Goal: Task Accomplishment & Management: Manage account settings

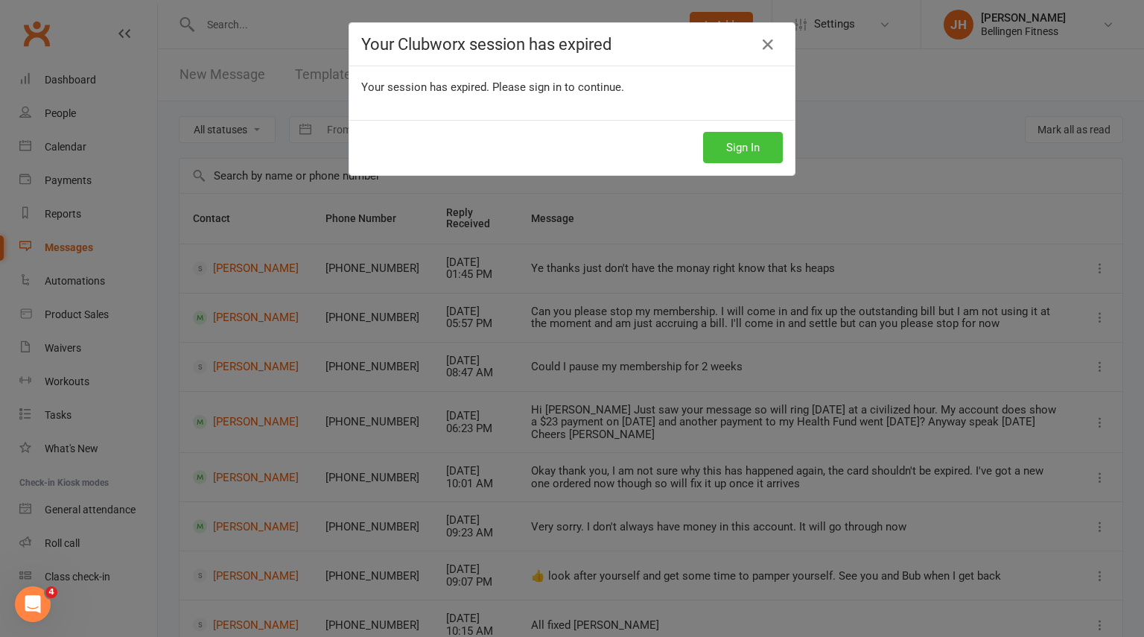
click at [741, 155] on button "Sign In" at bounding box center [743, 147] width 80 height 31
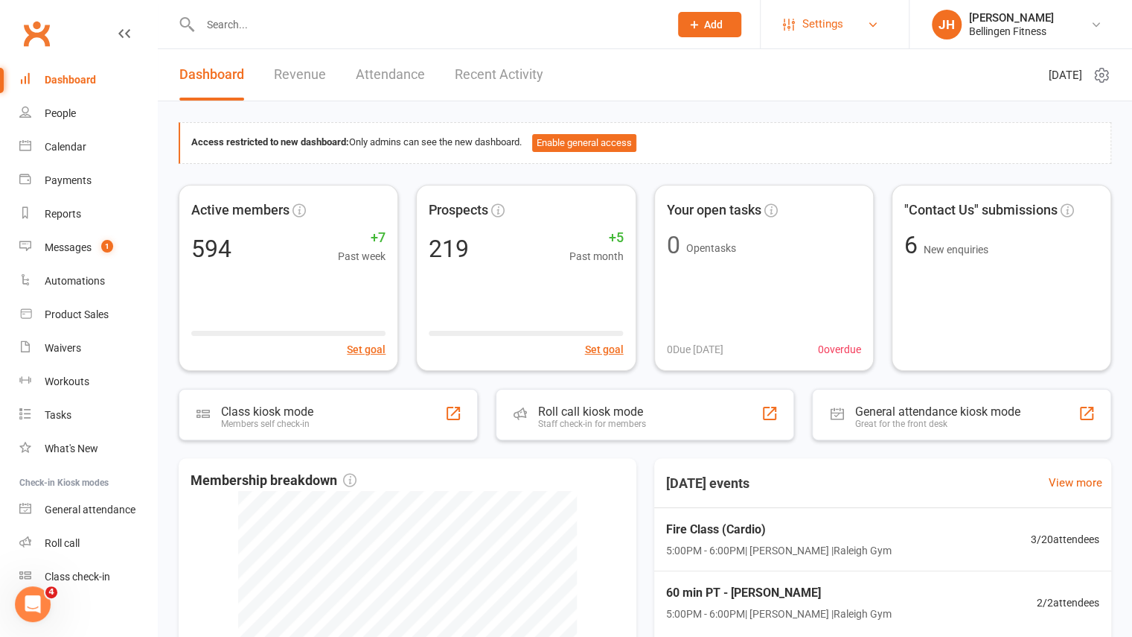
click at [819, 20] on span "Settings" at bounding box center [823, 24] width 41 height 34
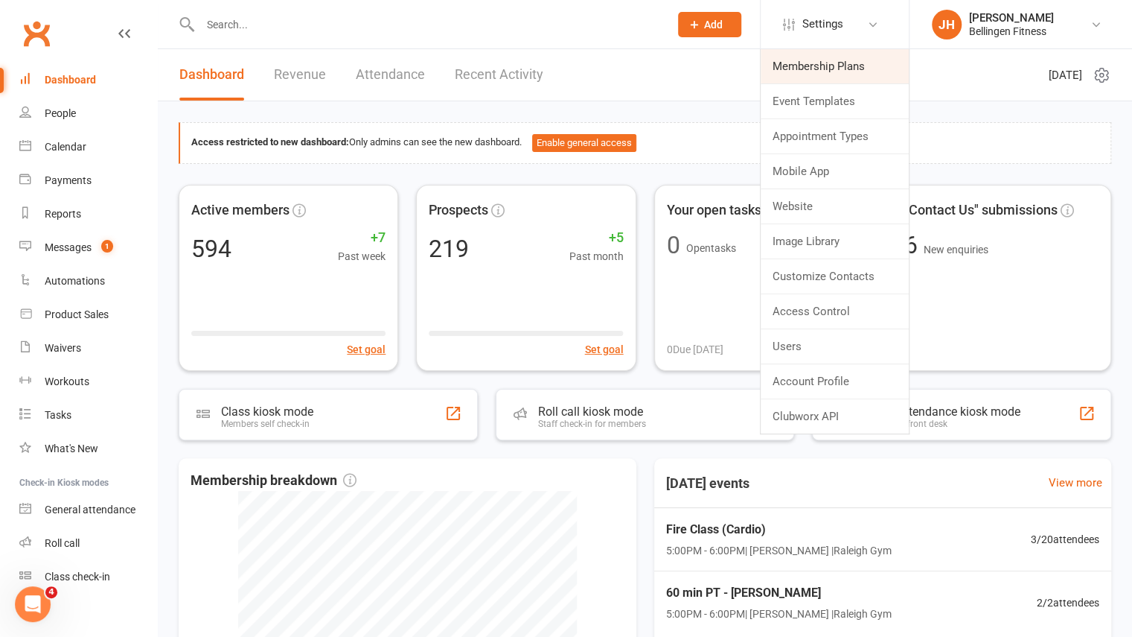
click at [811, 58] on link "Membership Plans" at bounding box center [835, 66] width 148 height 34
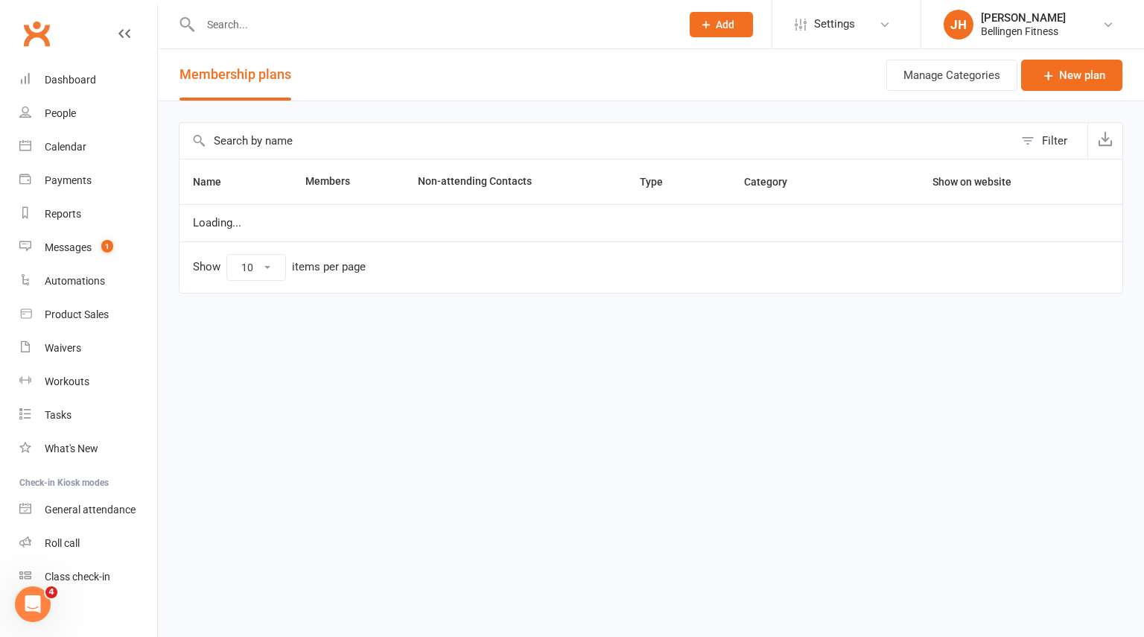
select select "25"
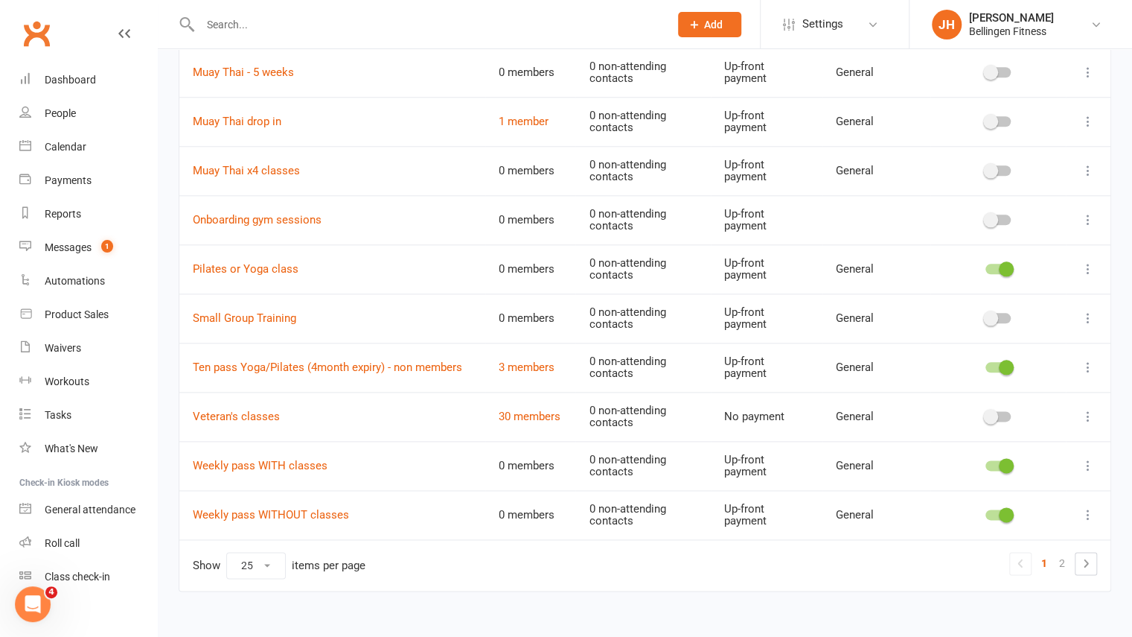
scroll to position [908, 0]
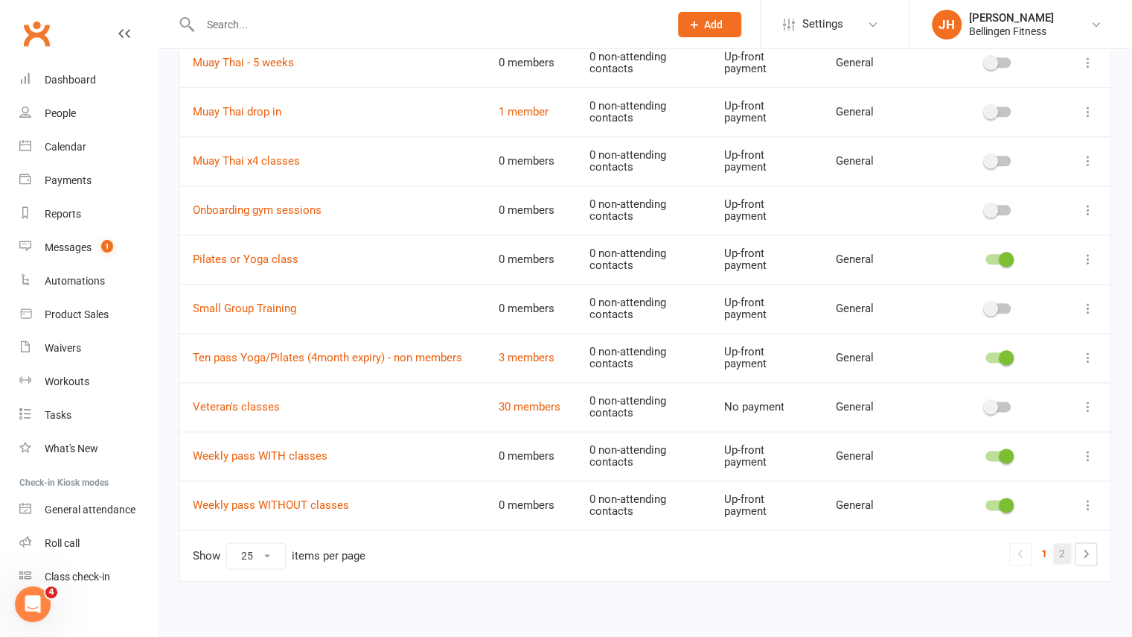
click at [1062, 545] on link "2" at bounding box center [1062, 553] width 18 height 21
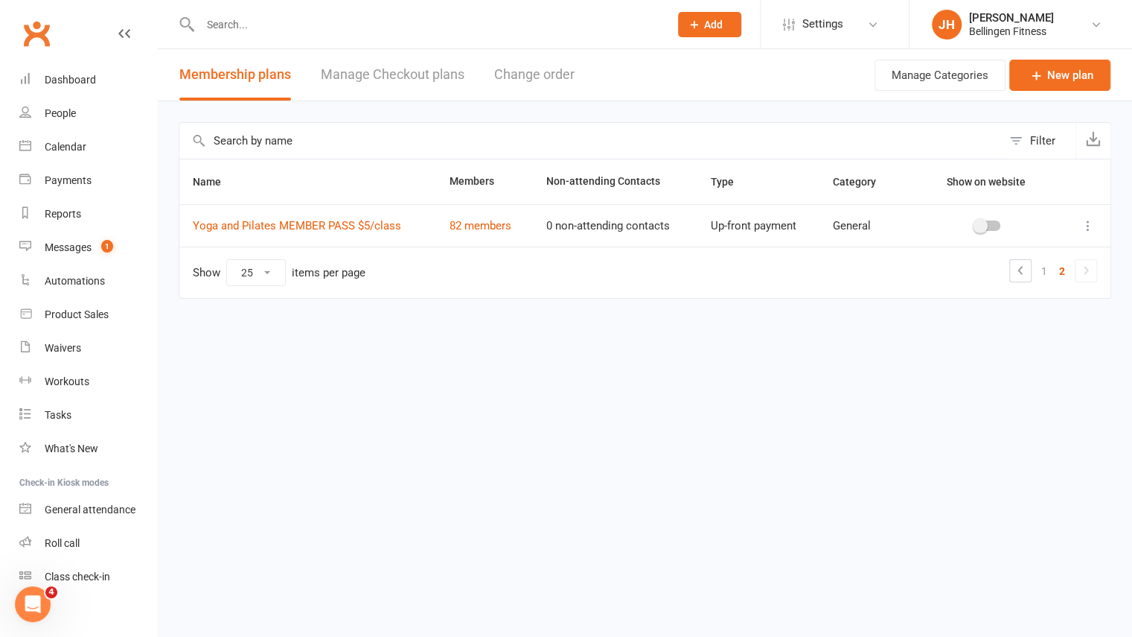
scroll to position [0, 0]
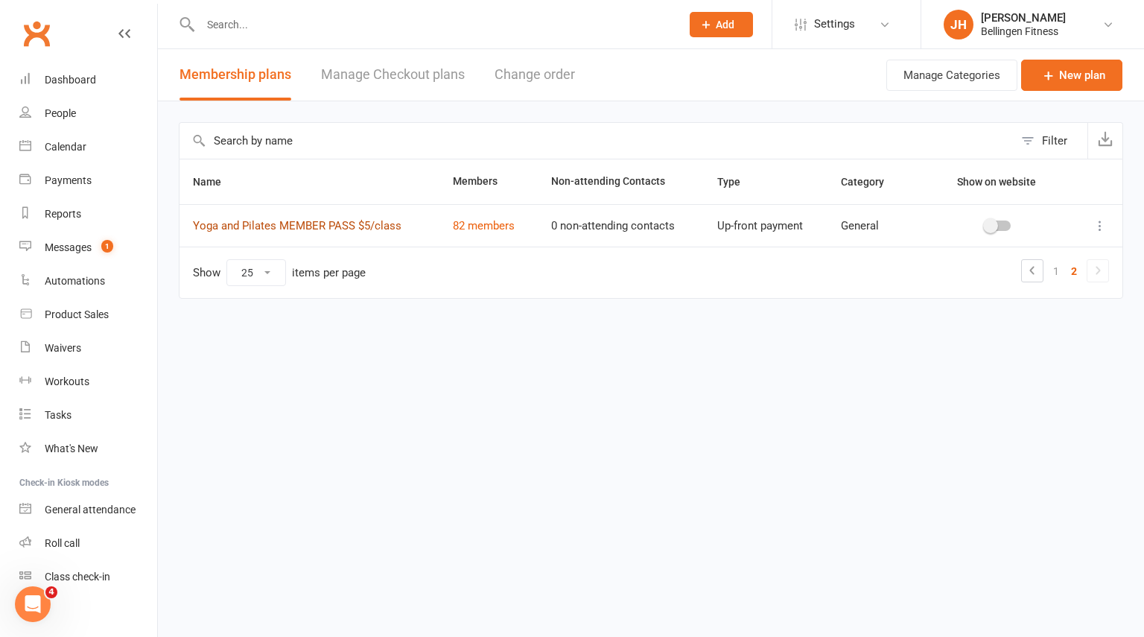
click at [355, 221] on link "Yoga and Pilates MEMBER PASS $5/class" at bounding box center [297, 225] width 208 height 13
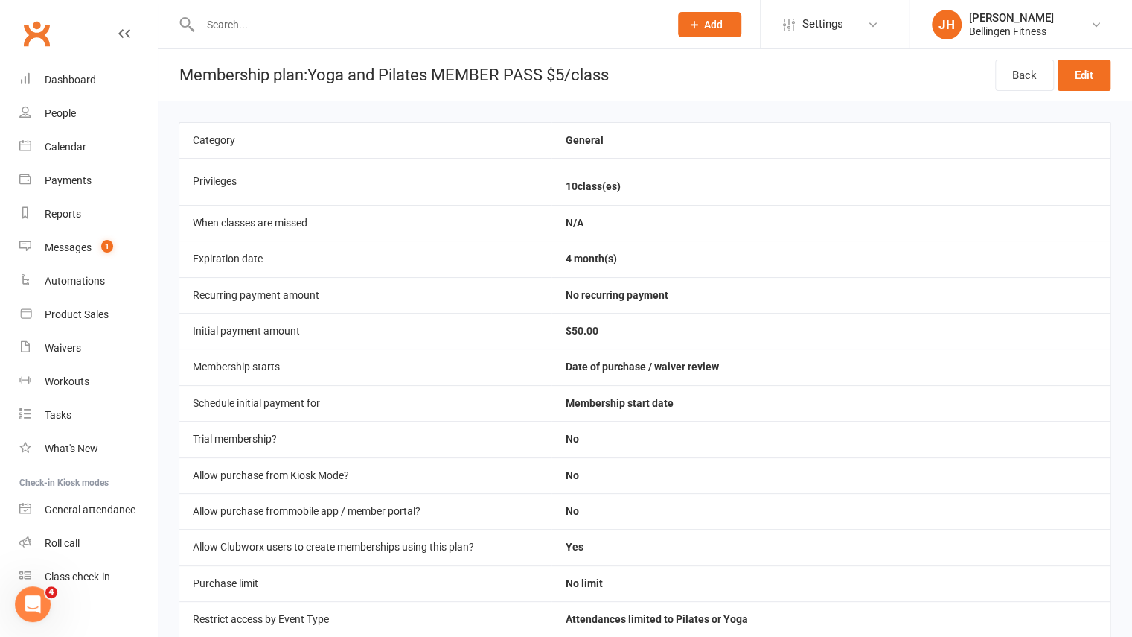
click at [593, 31] on input "text" at bounding box center [427, 24] width 463 height 21
click at [264, 25] on input "text" at bounding box center [427, 24] width 463 height 21
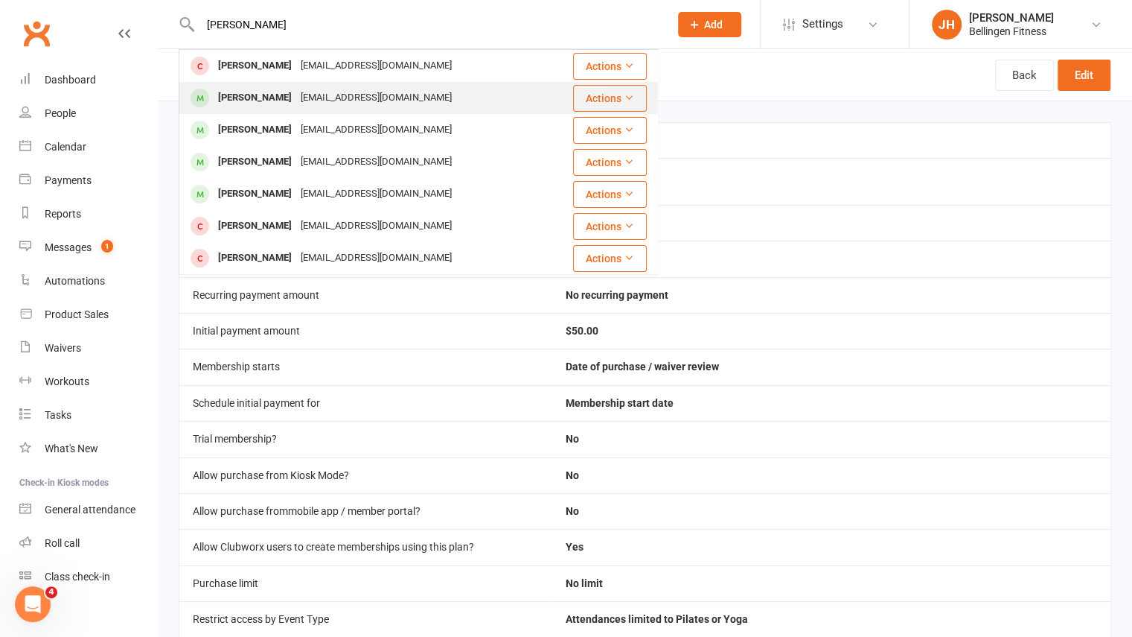
type input "[PERSON_NAME]"
click at [253, 109] on div "[PERSON_NAME] [EMAIL_ADDRESS][DOMAIN_NAME]" at bounding box center [376, 98] width 392 height 31
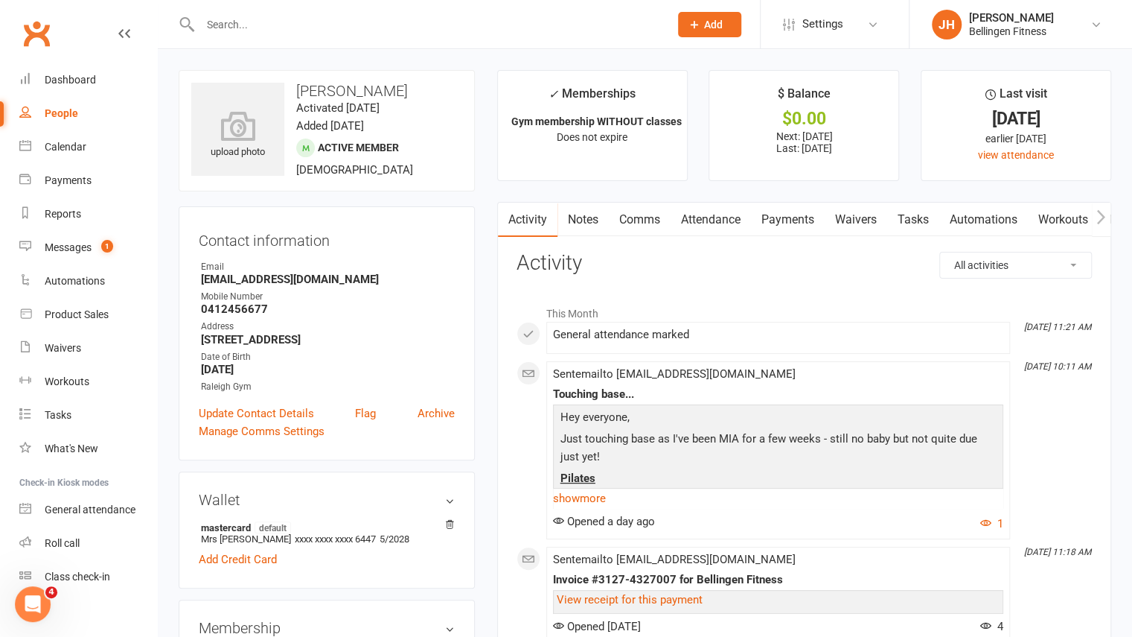
click at [782, 226] on link "Payments" at bounding box center [788, 220] width 74 height 34
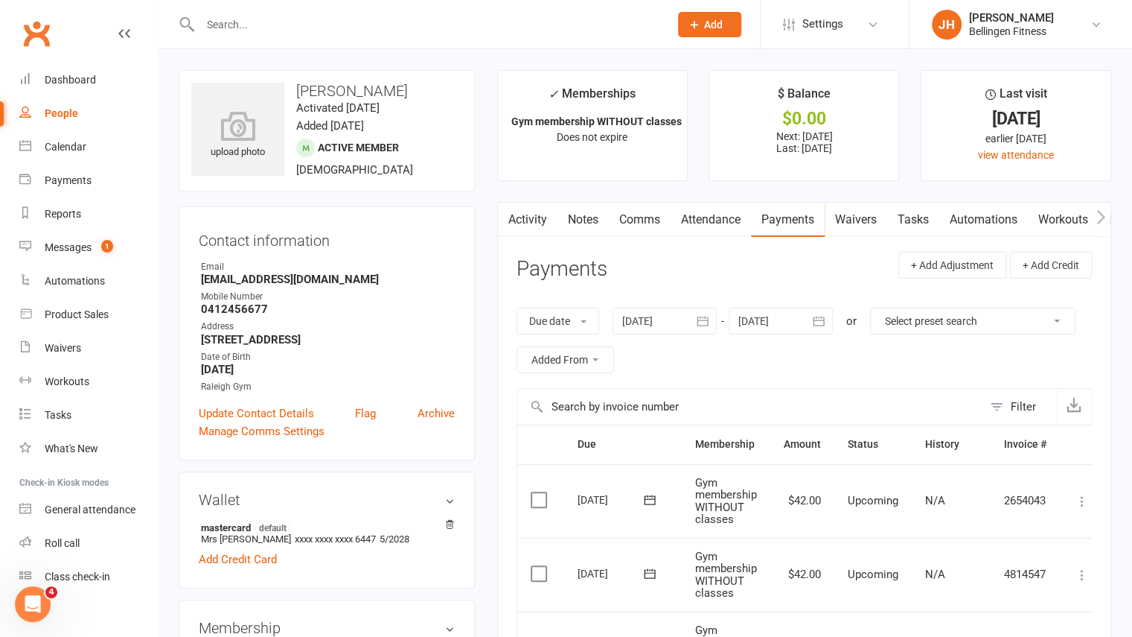
click at [649, 227] on link "Comms" at bounding box center [640, 220] width 62 height 34
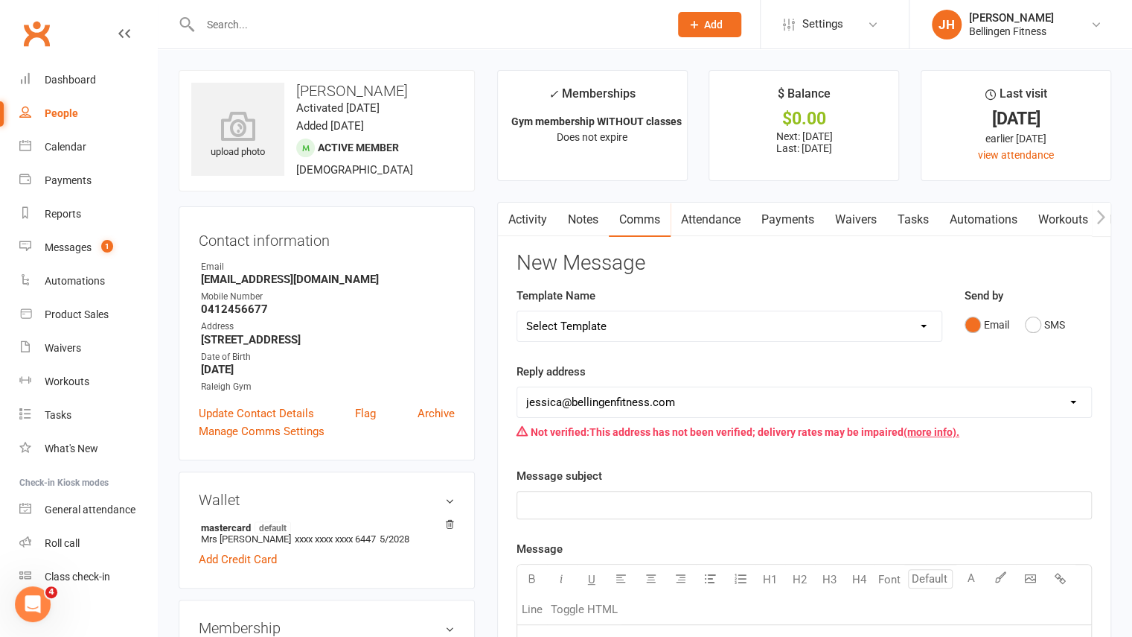
click at [805, 219] on link "Payments" at bounding box center [788, 220] width 74 height 34
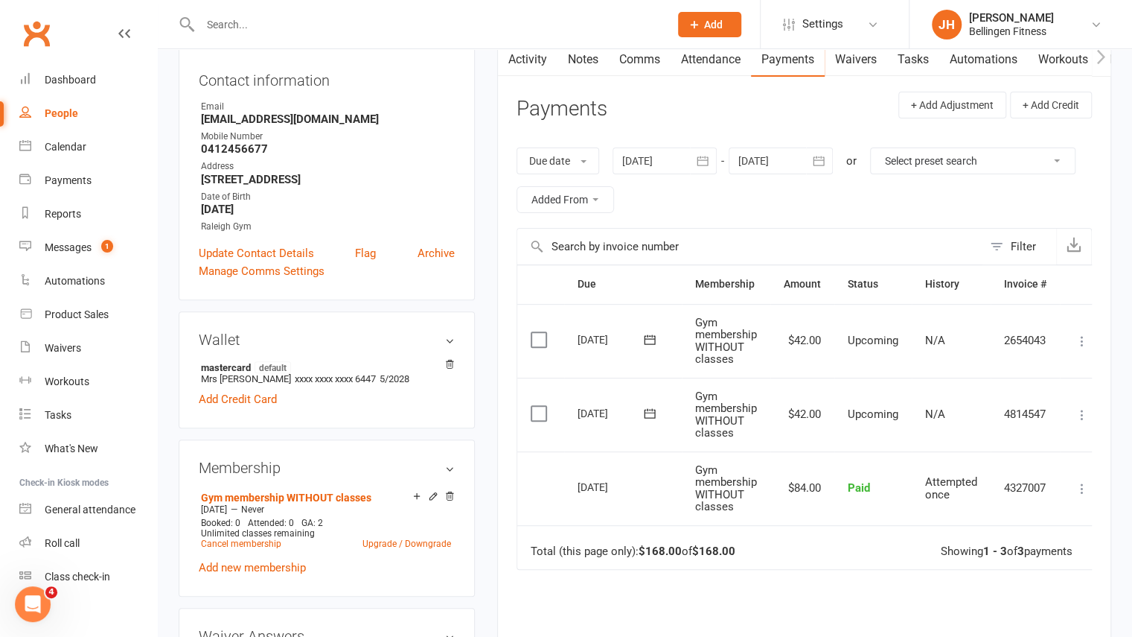
scroll to position [159, 0]
click at [724, 62] on link "Attendance" at bounding box center [711, 60] width 80 height 34
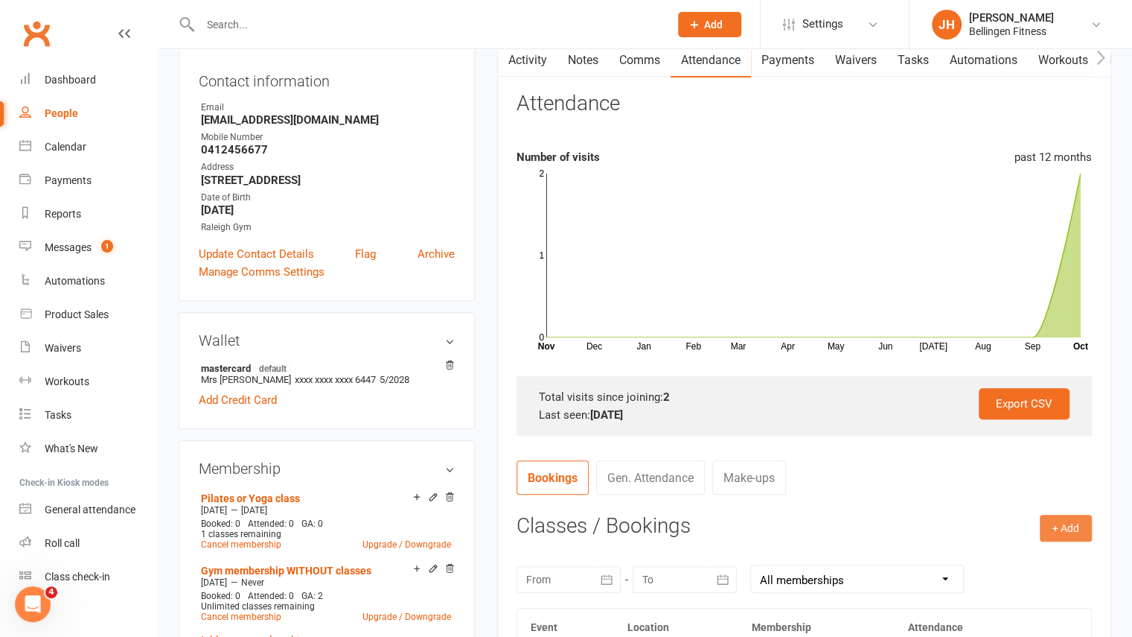
click at [1067, 535] on button "+ Add" at bounding box center [1066, 527] width 52 height 27
click at [1010, 558] on link "Book Event" at bounding box center [1017, 561] width 147 height 30
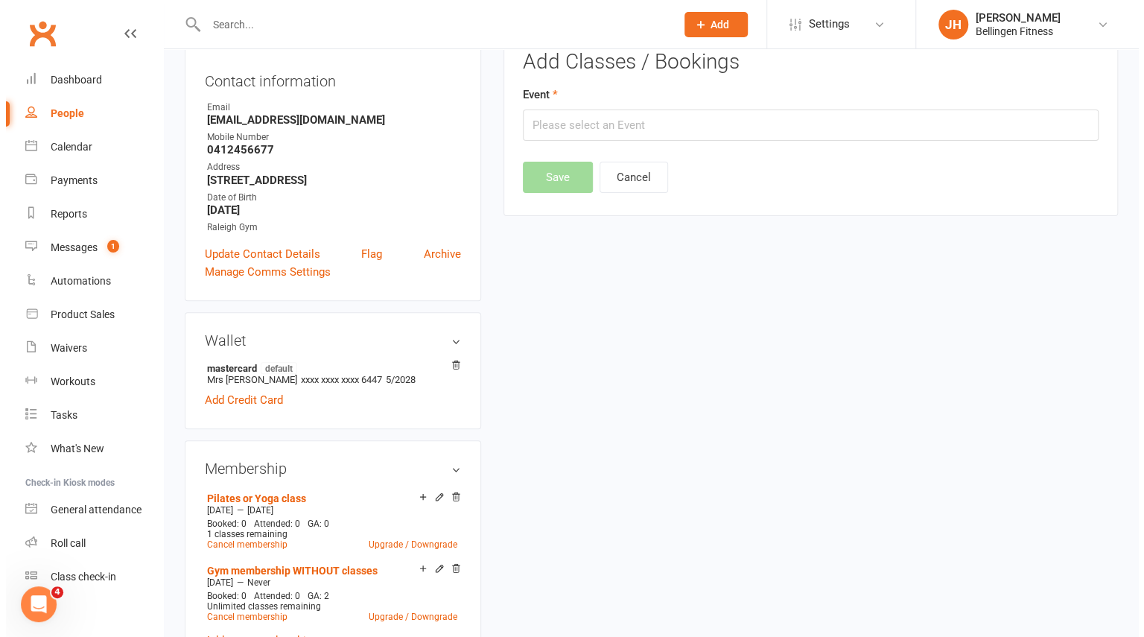
scroll to position [127, 0]
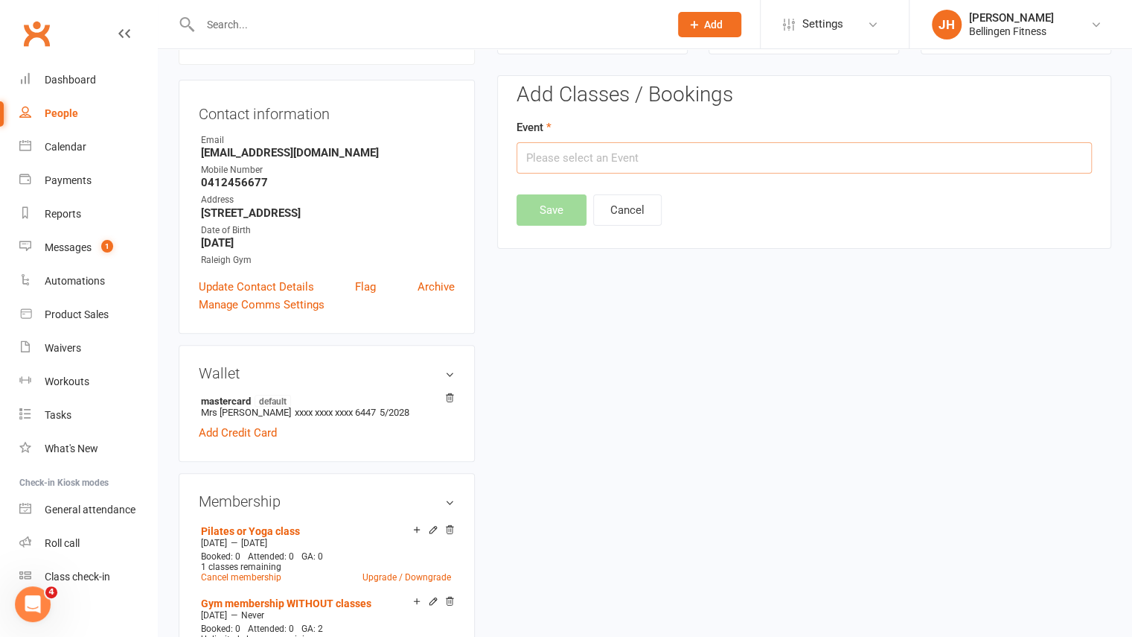
click at [590, 165] on input "text" at bounding box center [804, 157] width 575 height 31
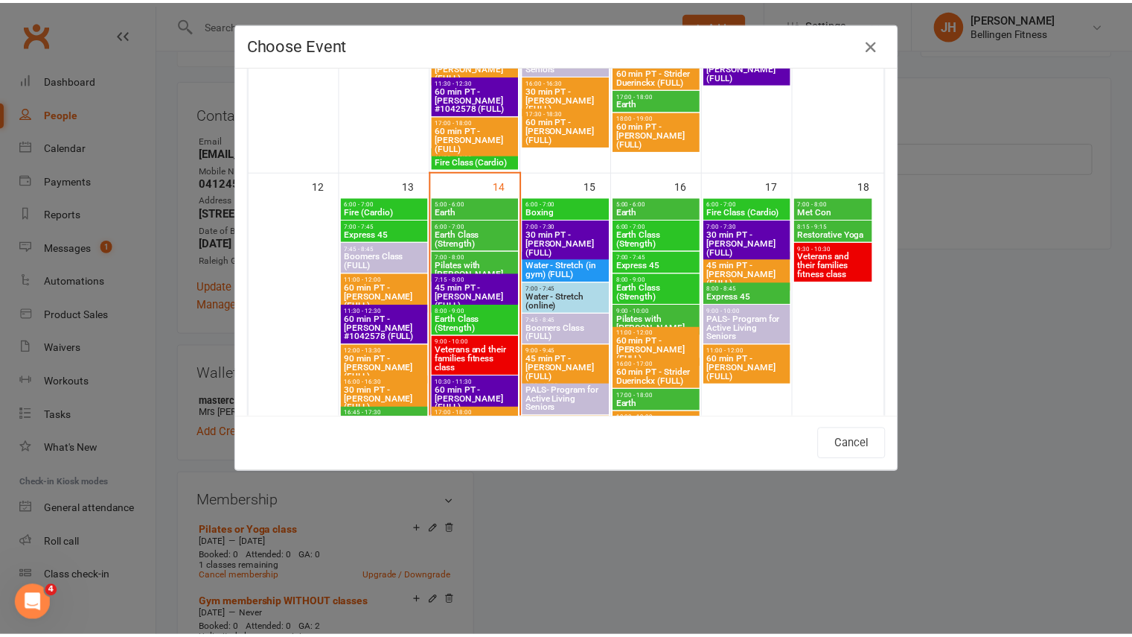
scroll to position [762, 0]
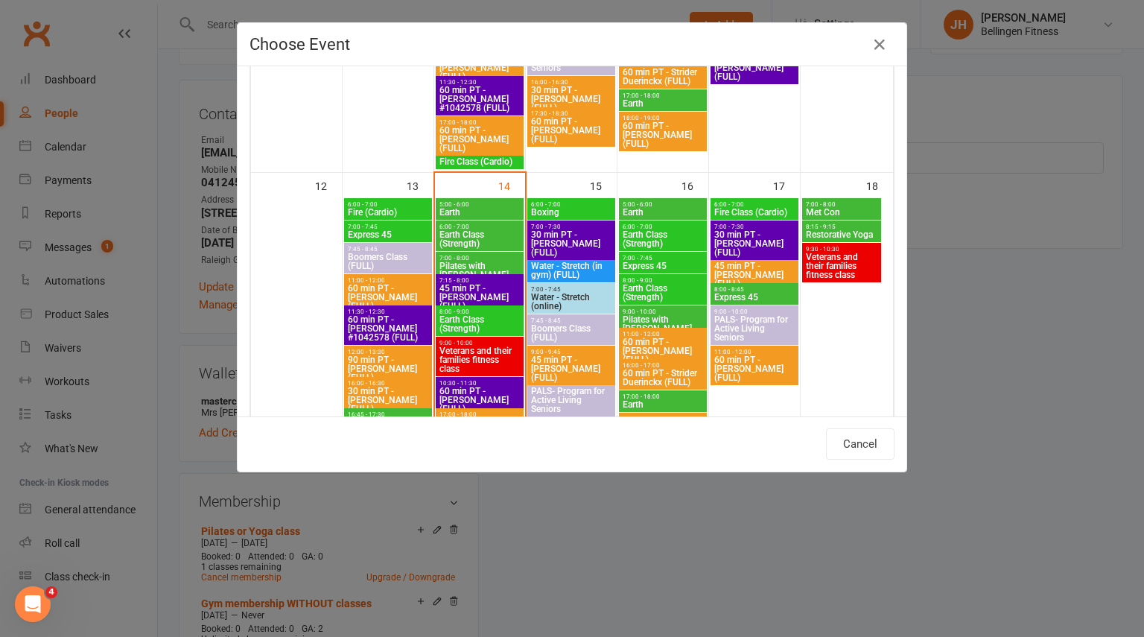
click at [660, 315] on span "Pilates with [PERSON_NAME]" at bounding box center [663, 324] width 82 height 18
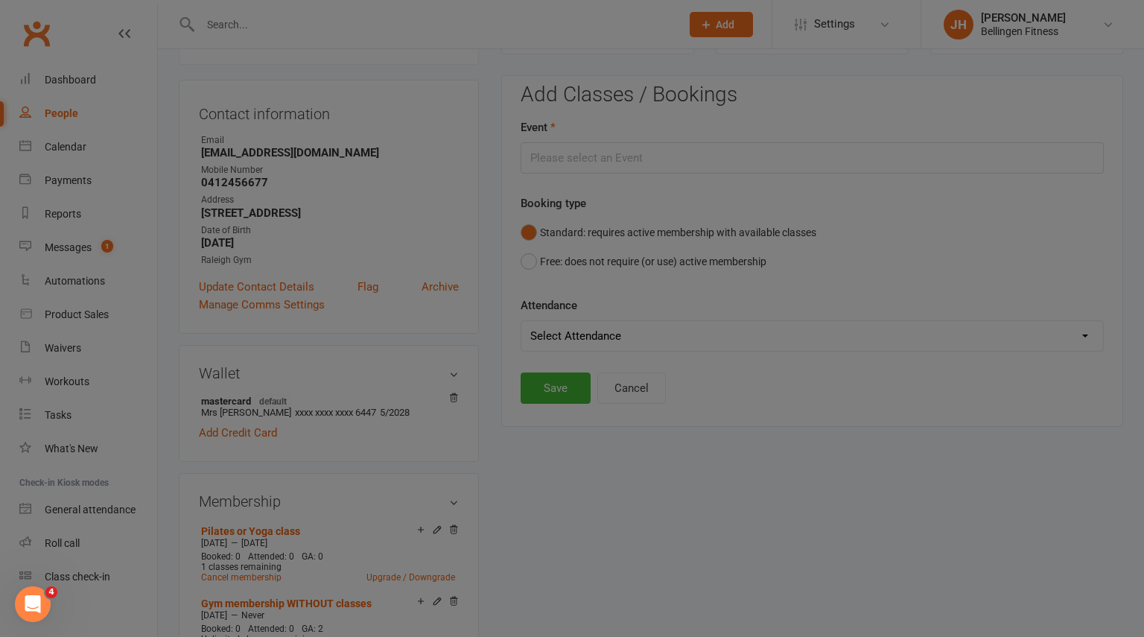
type input "Pilates with [PERSON_NAME] - [DATE] 9:00:00 AM"
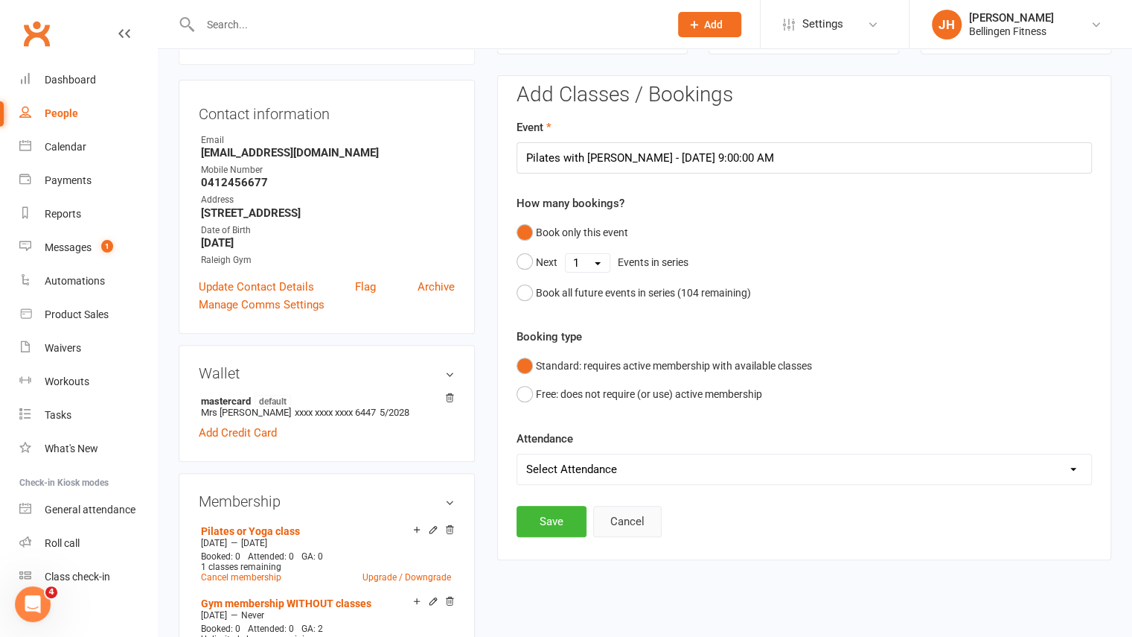
click at [638, 523] on button "Cancel" at bounding box center [627, 521] width 68 height 31
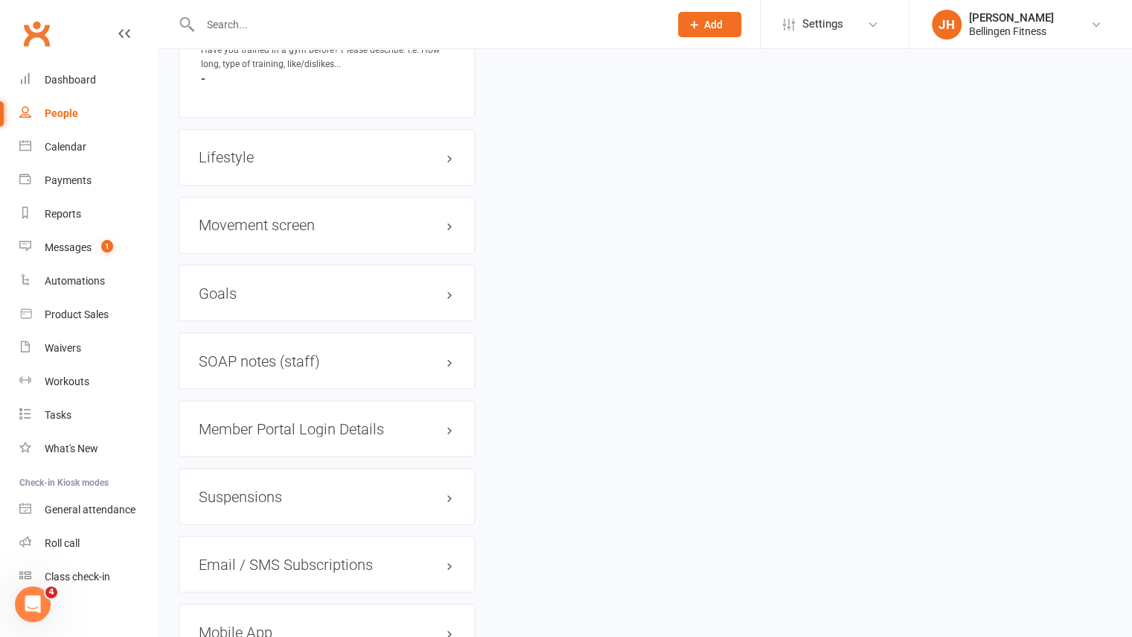
scroll to position [1554, 0]
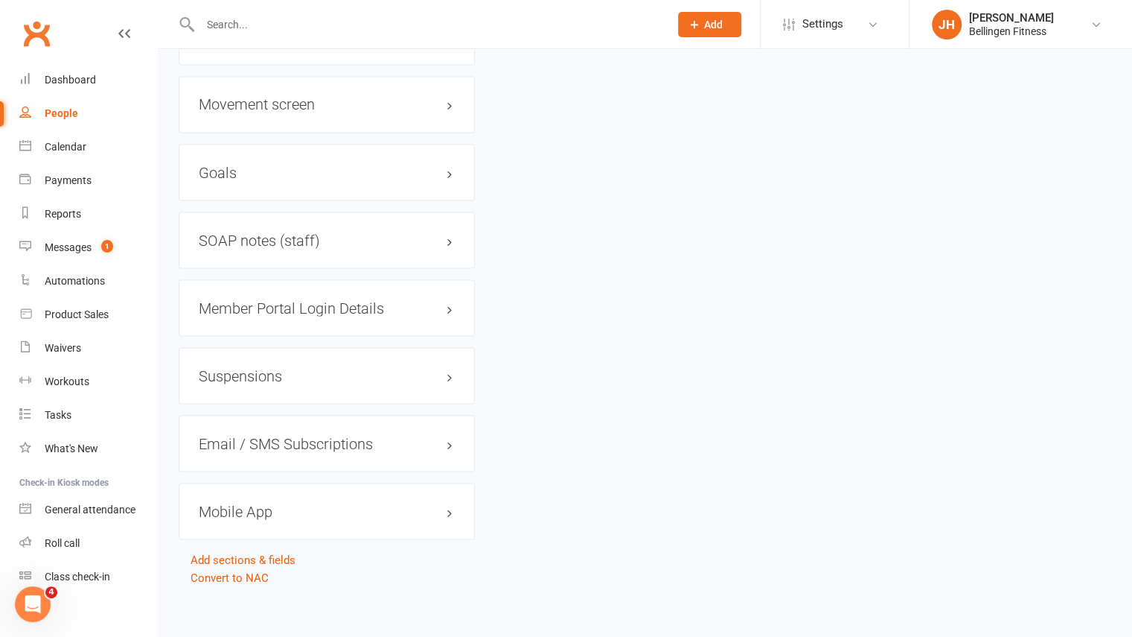
click at [244, 509] on h3 "Mobile App" at bounding box center [327, 511] width 256 height 16
click at [262, 537] on div at bounding box center [255, 541] width 25 height 10
click at [243, 539] on input "checkbox" at bounding box center [243, 539] width 0 height 0
click at [252, 604] on link "Manage Settings" at bounding box center [240, 608] width 83 height 13
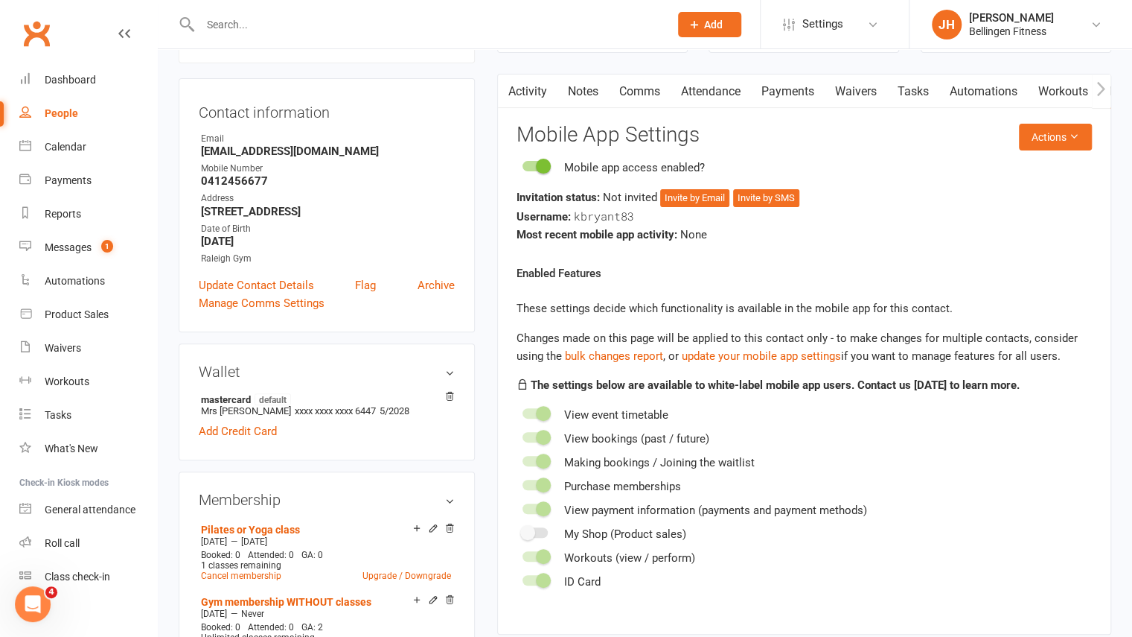
scroll to position [127, 0]
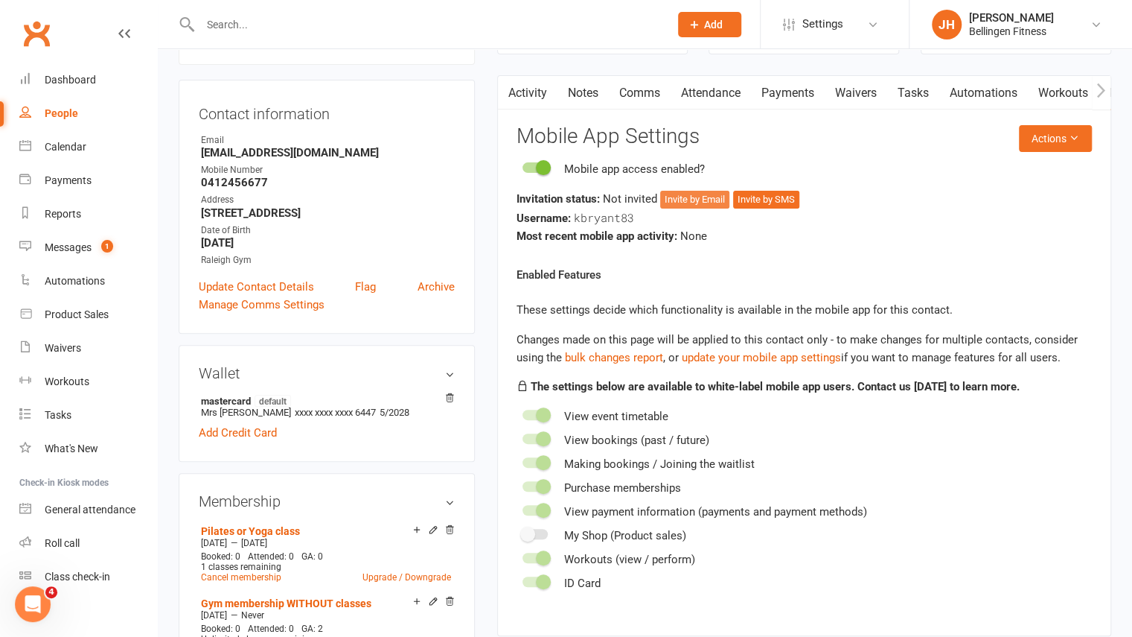
click at [696, 203] on button "Invite by Email" at bounding box center [694, 200] width 69 height 18
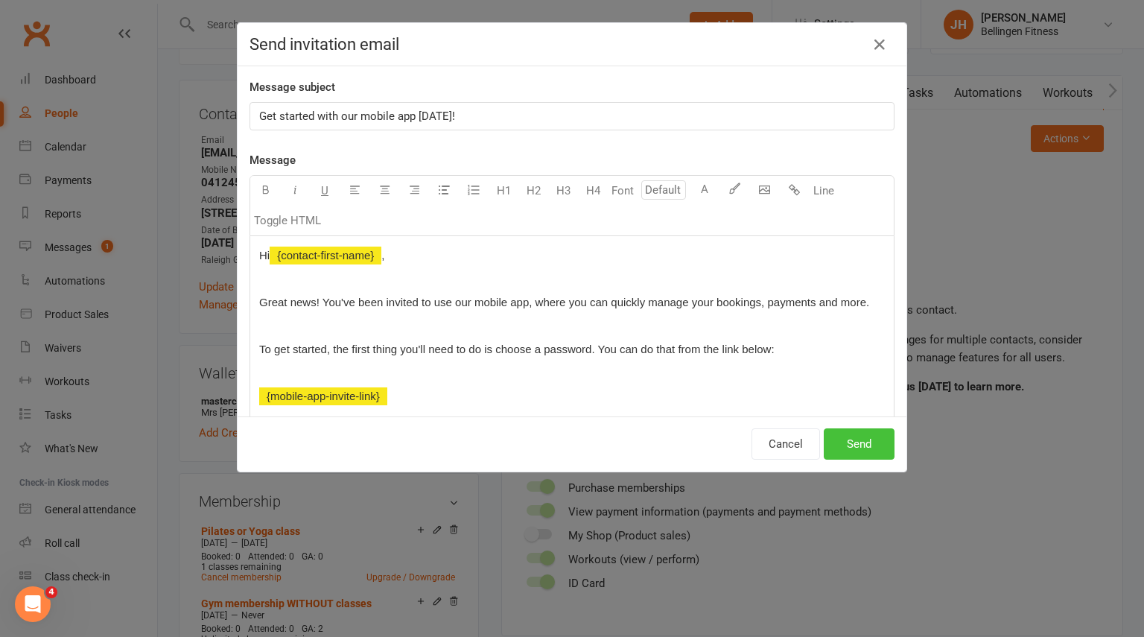
click at [870, 455] on button "Send" at bounding box center [858, 443] width 71 height 31
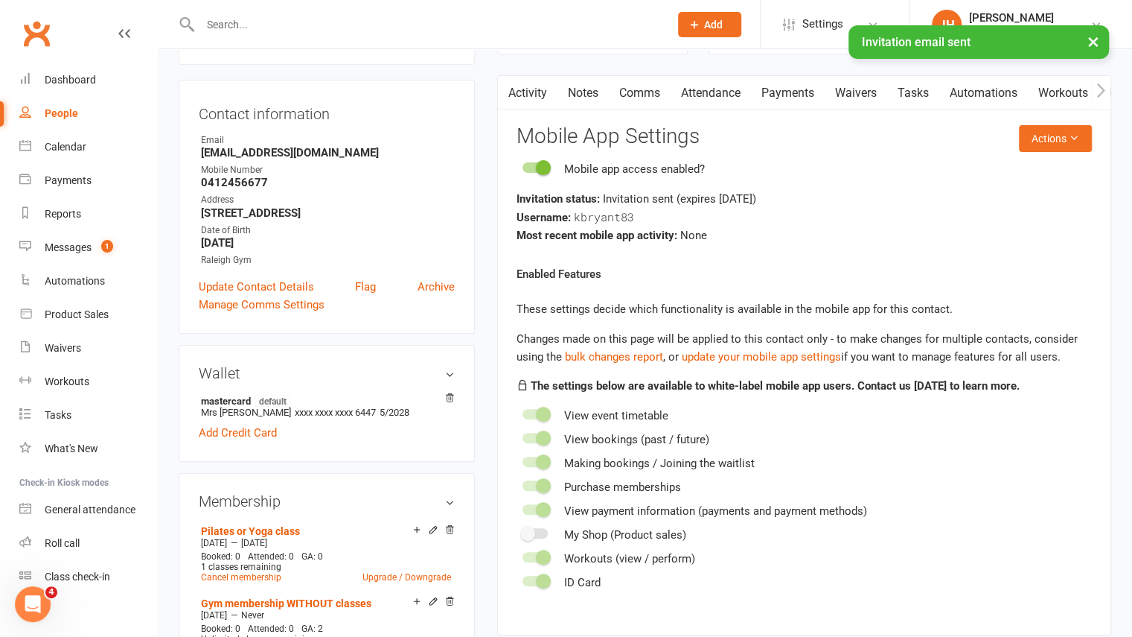
click at [733, 92] on link "Attendance" at bounding box center [711, 93] width 80 height 34
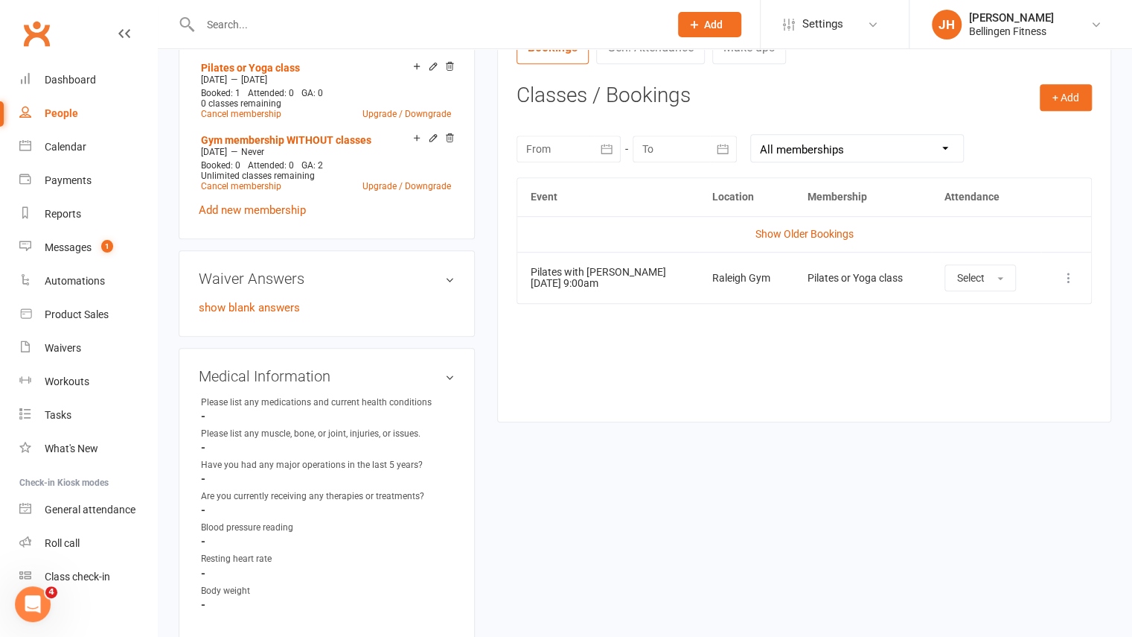
scroll to position [590, 0]
click at [103, 252] on count-badge "1" at bounding box center [103, 247] width 19 height 12
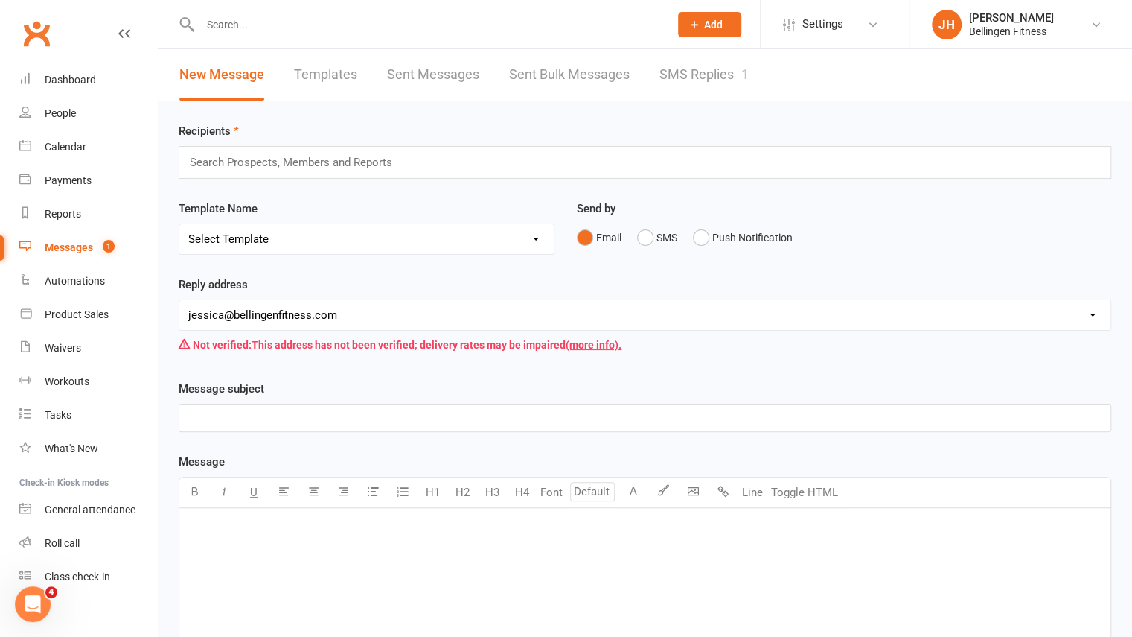
click at [689, 86] on link "SMS Replies 1" at bounding box center [704, 74] width 89 height 51
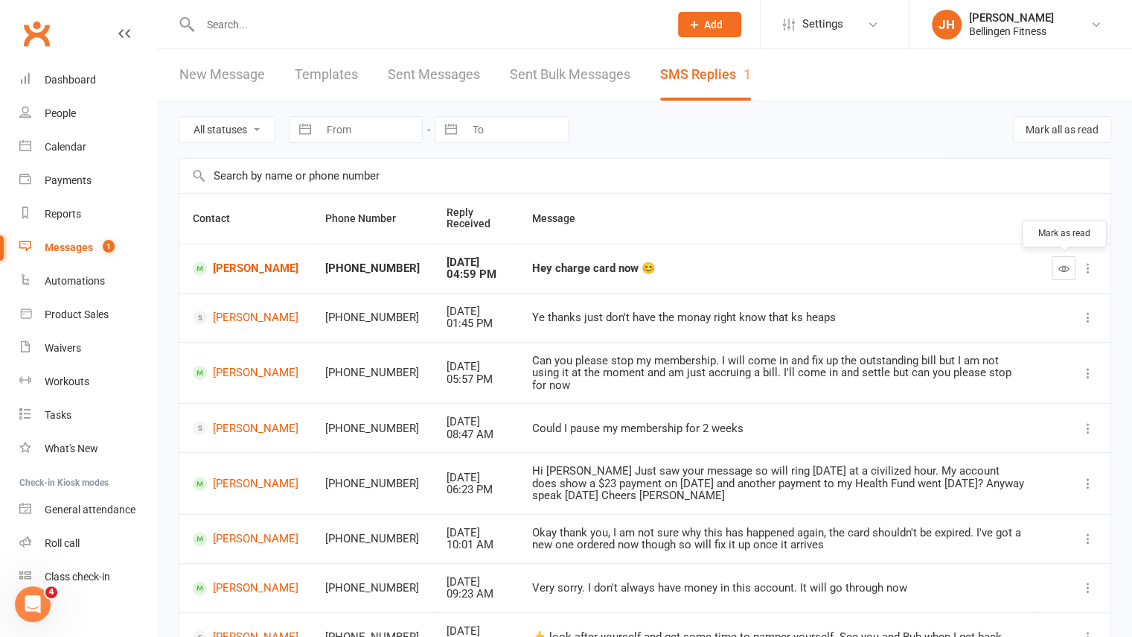
click at [1061, 269] on icon "button" at bounding box center [1064, 268] width 11 height 11
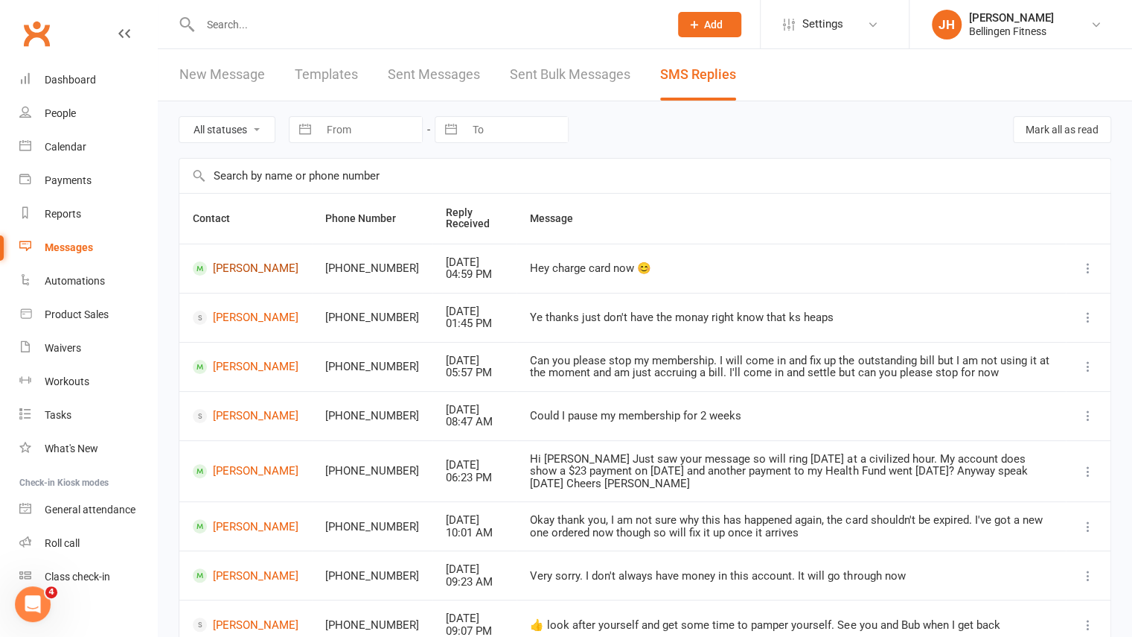
click at [226, 261] on link "[PERSON_NAME]" at bounding box center [246, 268] width 106 height 14
